Goal: Task Accomplishment & Management: Manage account settings

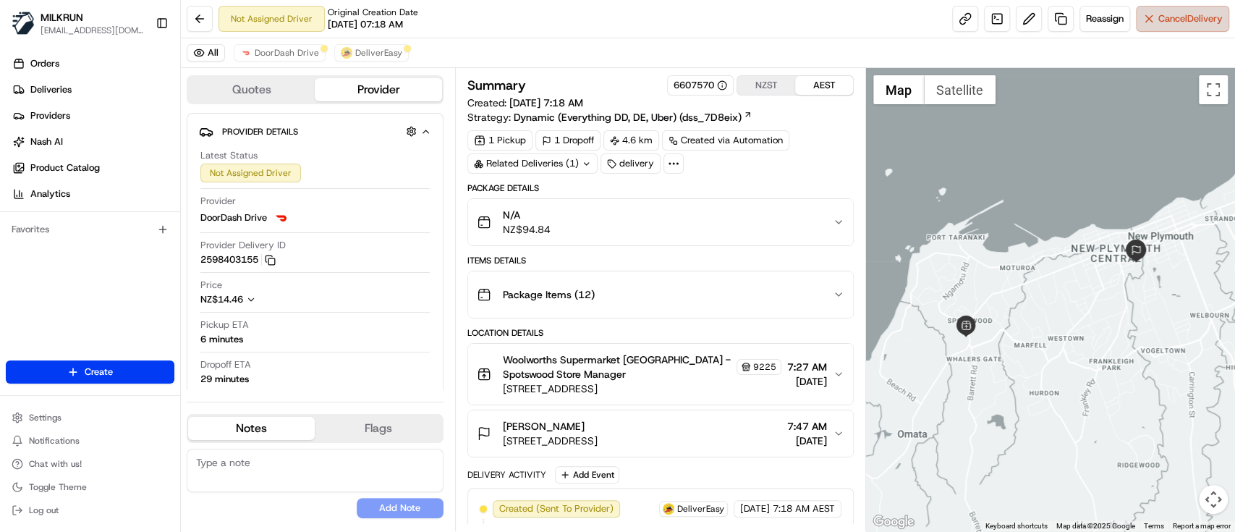
click at [1165, 9] on button "Cancel Delivery" at bounding box center [1182, 19] width 93 height 26
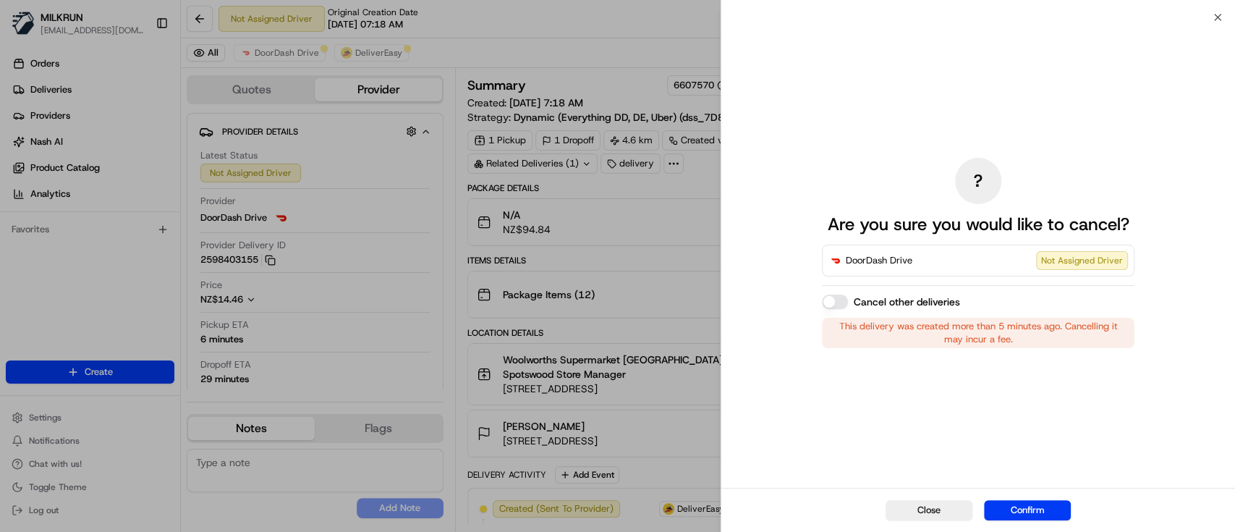
click at [846, 305] on div "Cancel other deliveries" at bounding box center [978, 301] width 312 height 14
click at [825, 302] on button "Cancel other deliveries" at bounding box center [835, 301] width 26 height 14
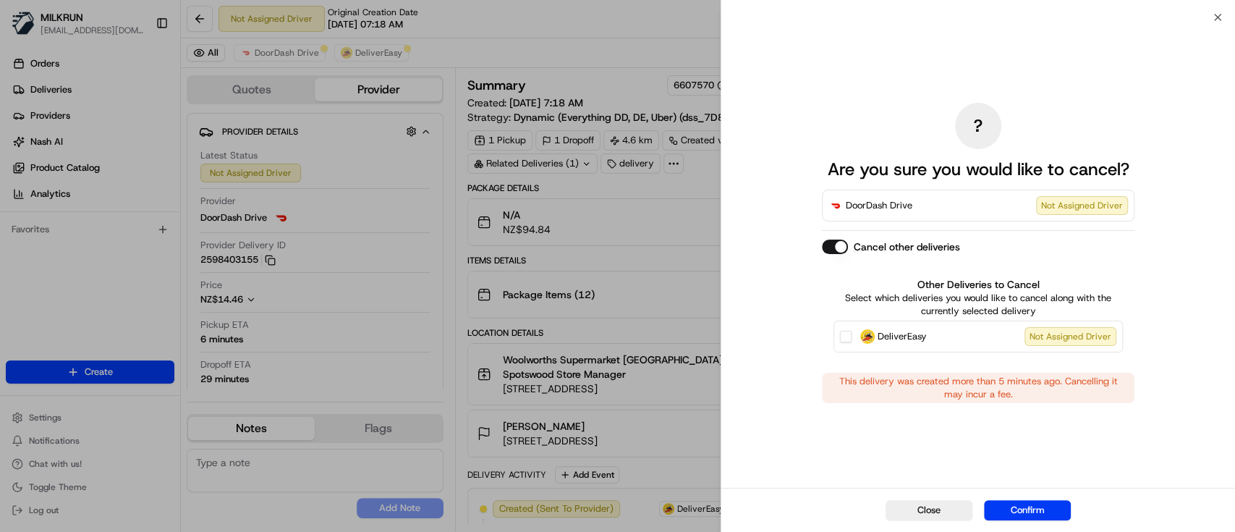
click at [840, 336] on button "DeliverEasy Not Assigned Driver" at bounding box center [846, 337] width 12 height 12
click at [1036, 515] on button "Confirm" at bounding box center [1027, 510] width 87 height 20
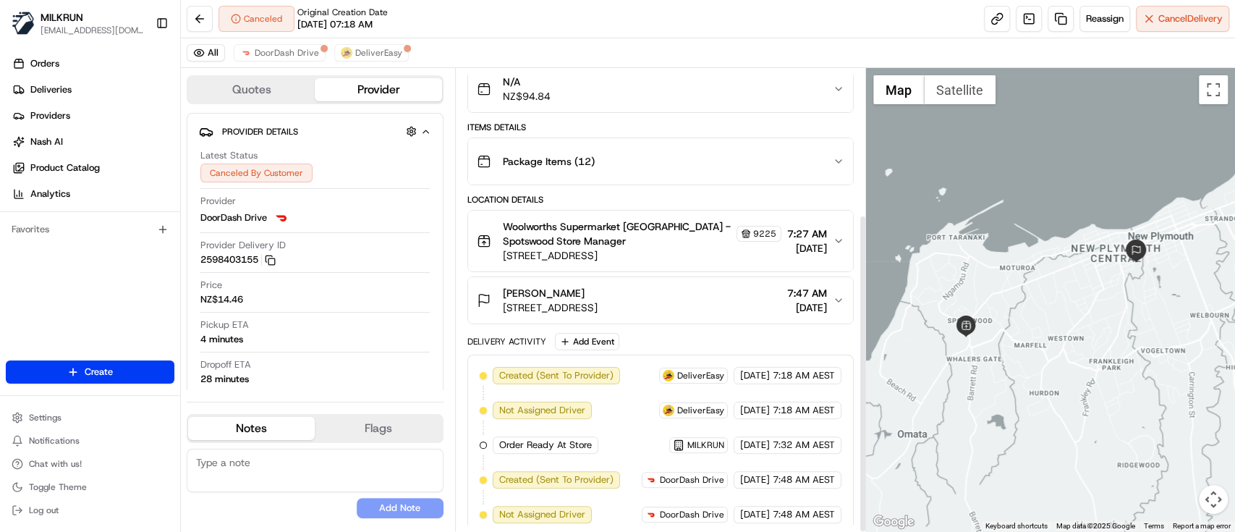
scroll to position [211, 0]
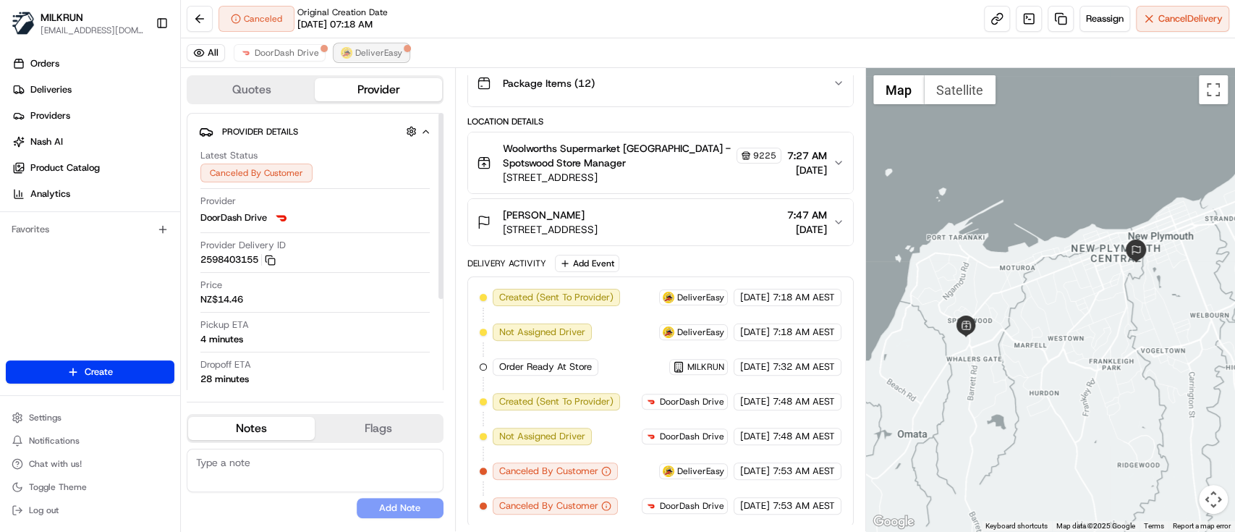
click at [344, 51] on img at bounding box center [347, 53] width 12 height 12
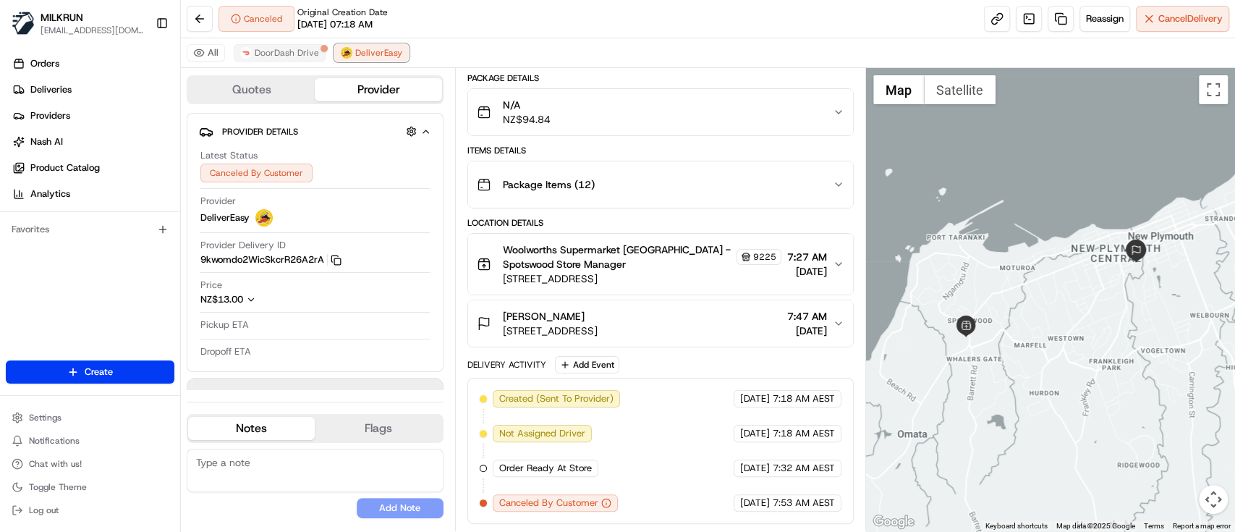
scroll to position [108, 0]
click at [291, 55] on span "DoorDash Drive" at bounding box center [287, 53] width 64 height 12
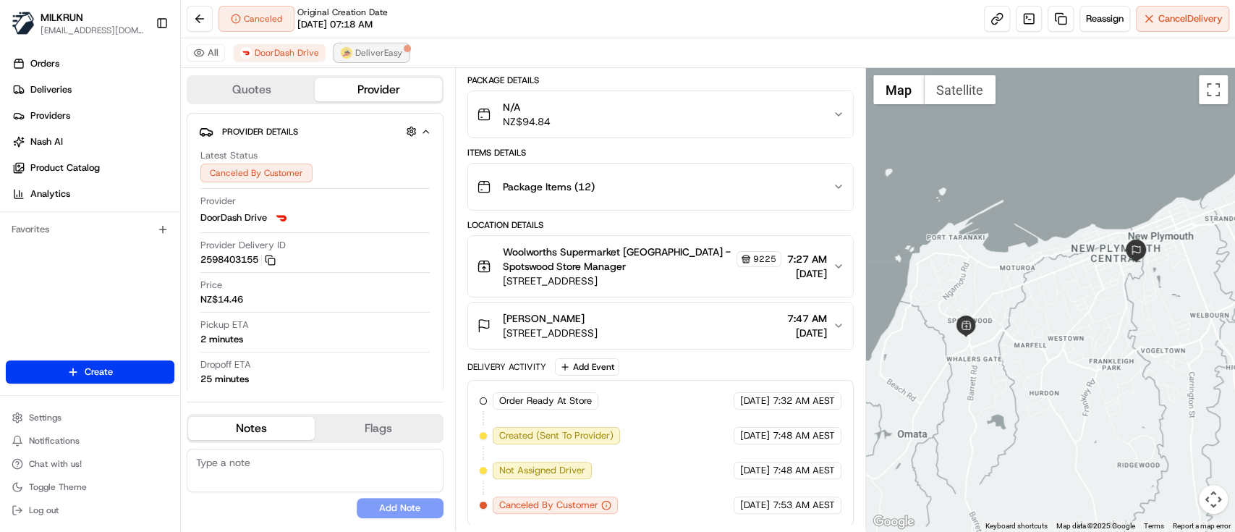
click at [390, 54] on span "DeliverEasy" at bounding box center [378, 53] width 47 height 12
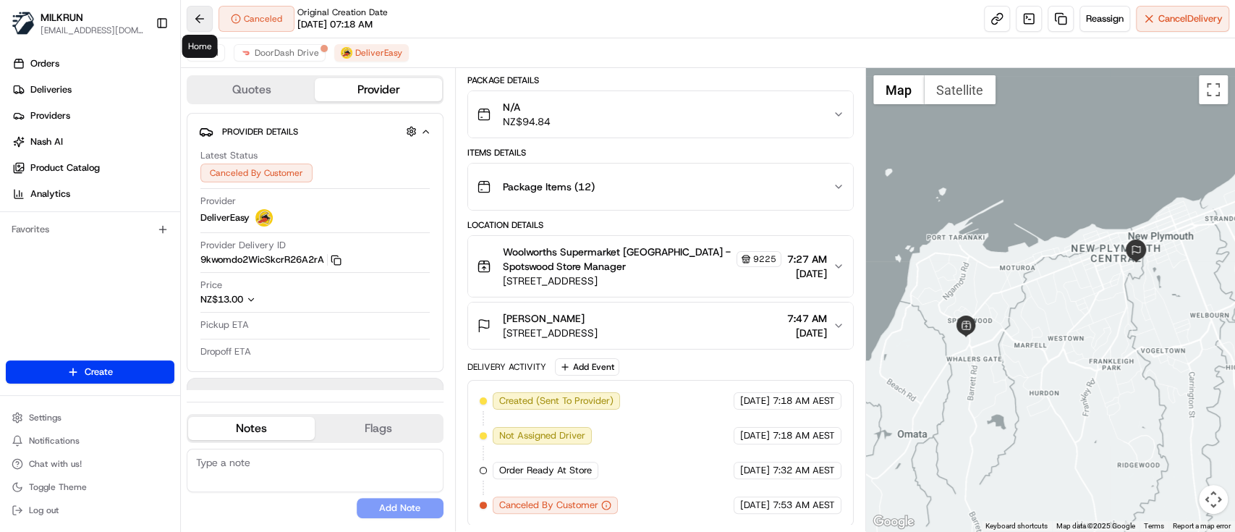
click at [196, 20] on button at bounding box center [200, 19] width 26 height 26
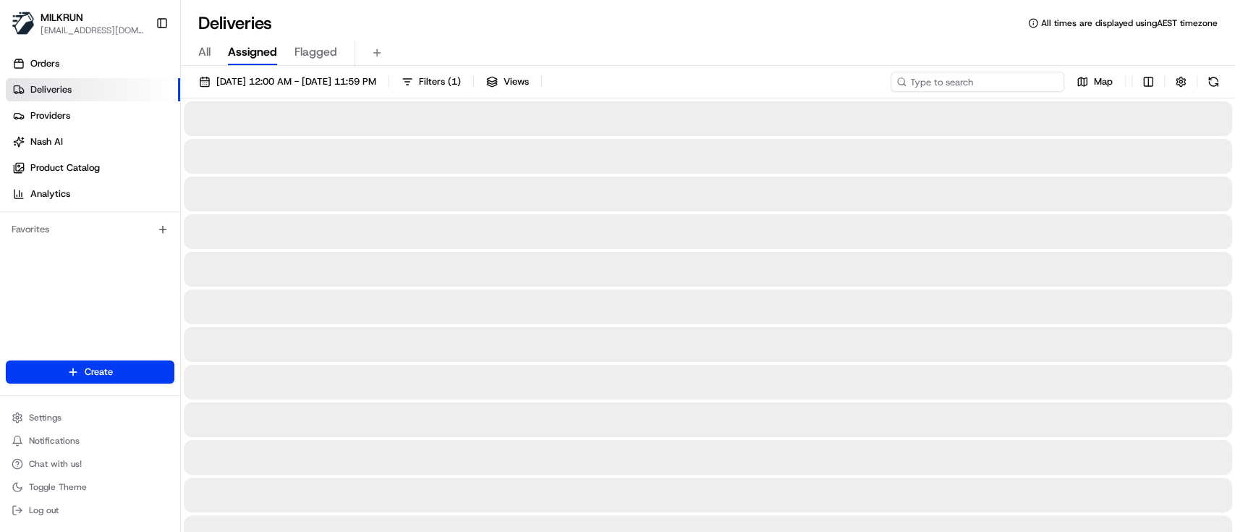
click at [1001, 85] on input at bounding box center [977, 82] width 174 height 20
paste input "cbe680d9-19ed-4c37-adf7-4cb5ac87d183"
type input "cbe680d9-19ed-4c37-adf7-4cb5ac87d183"
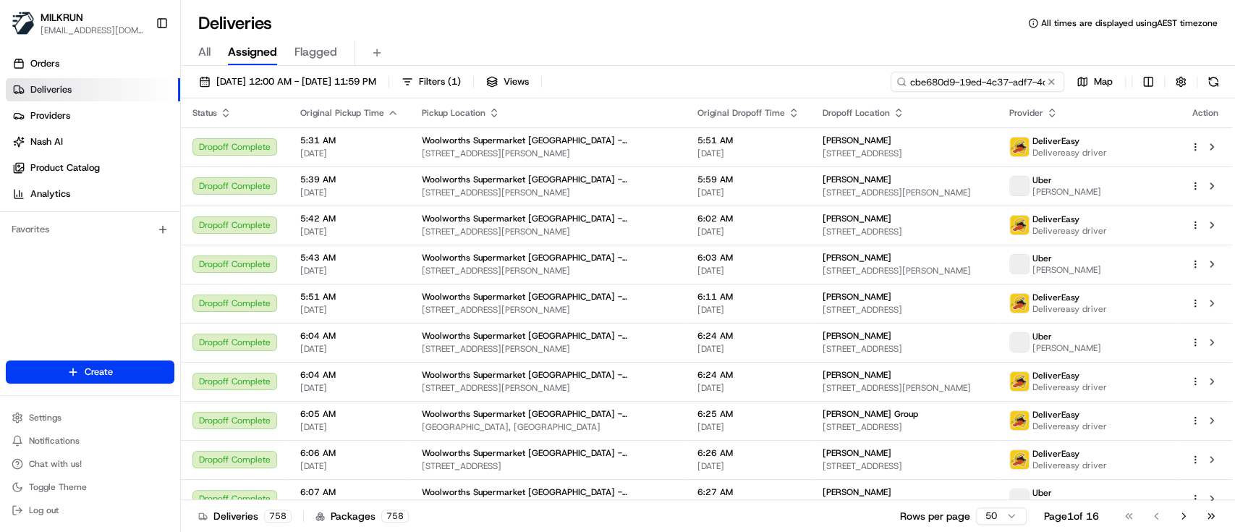
scroll to position [0, 65]
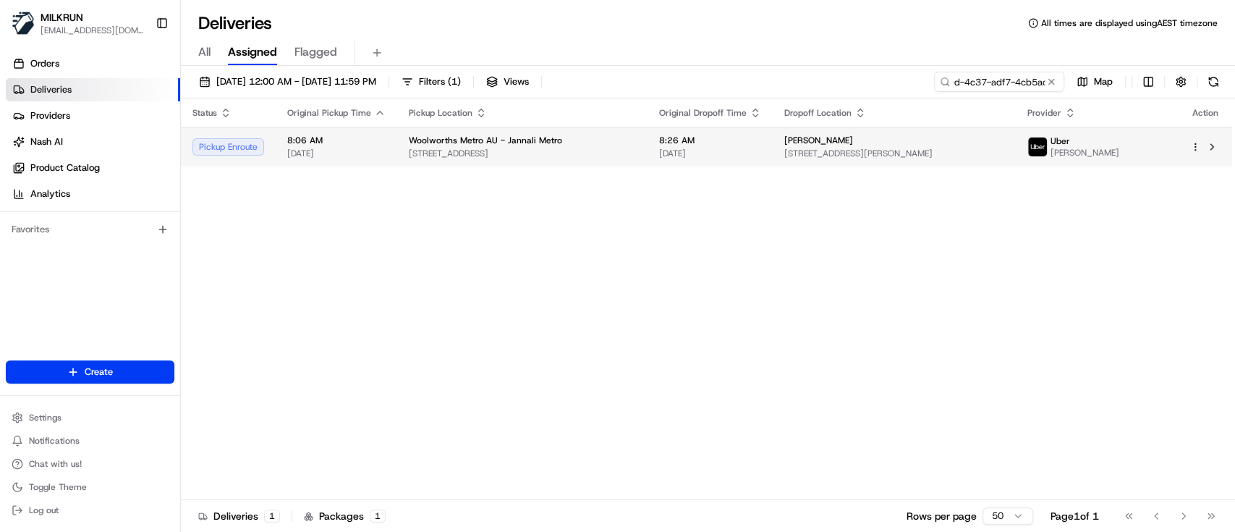
click at [435, 148] on span "[STREET_ADDRESS]" at bounding box center [522, 154] width 227 height 12
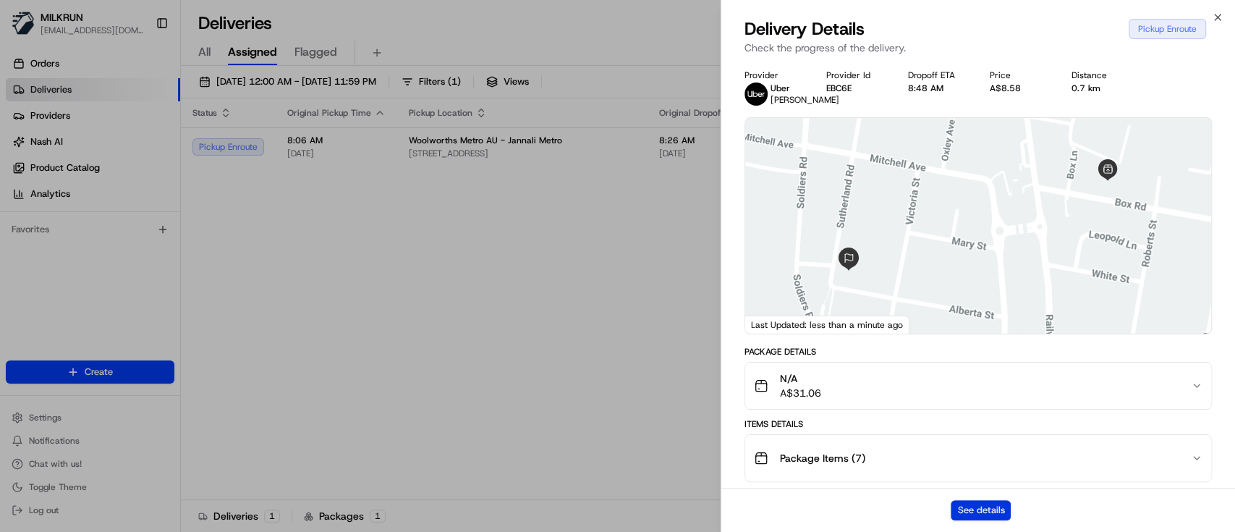
click at [963, 512] on button "See details" at bounding box center [981, 510] width 60 height 20
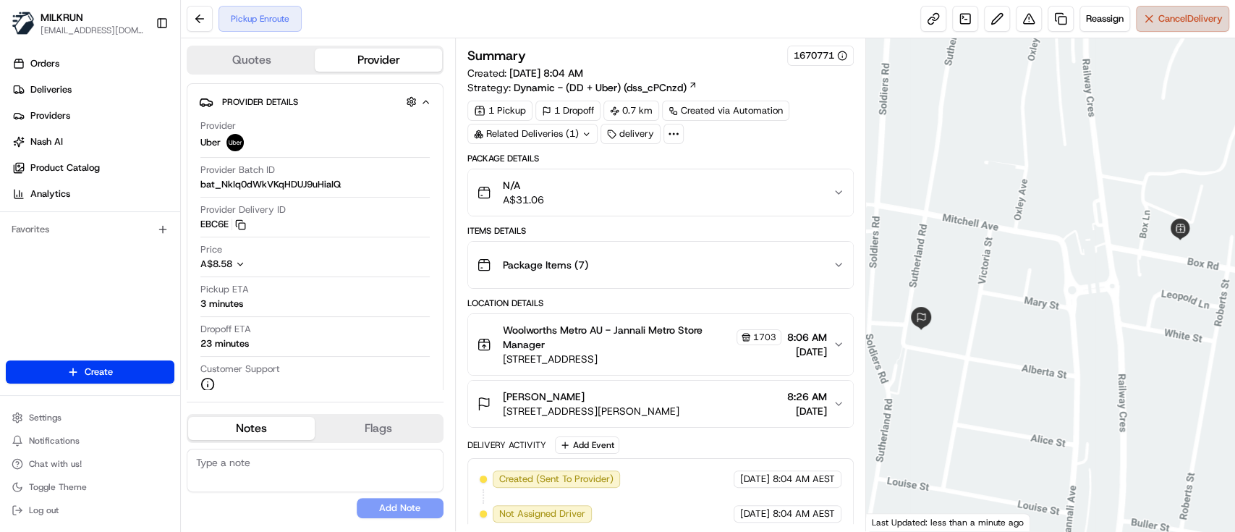
click at [1195, 16] on span "Cancel Delivery" at bounding box center [1190, 18] width 64 height 13
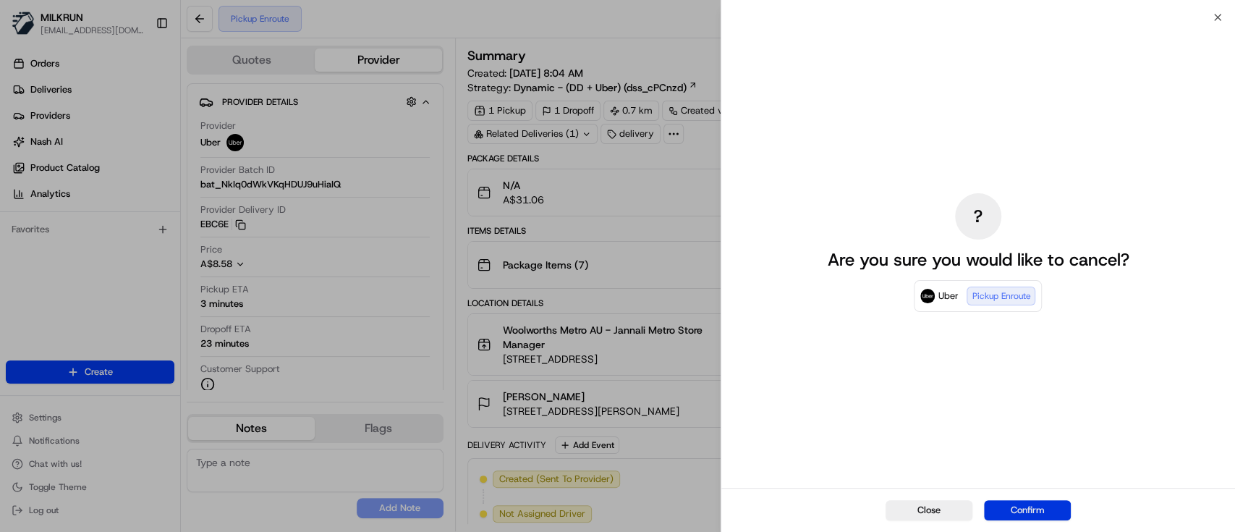
click at [1018, 506] on button "Confirm" at bounding box center [1027, 510] width 87 height 20
